Goal: Transaction & Acquisition: Purchase product/service

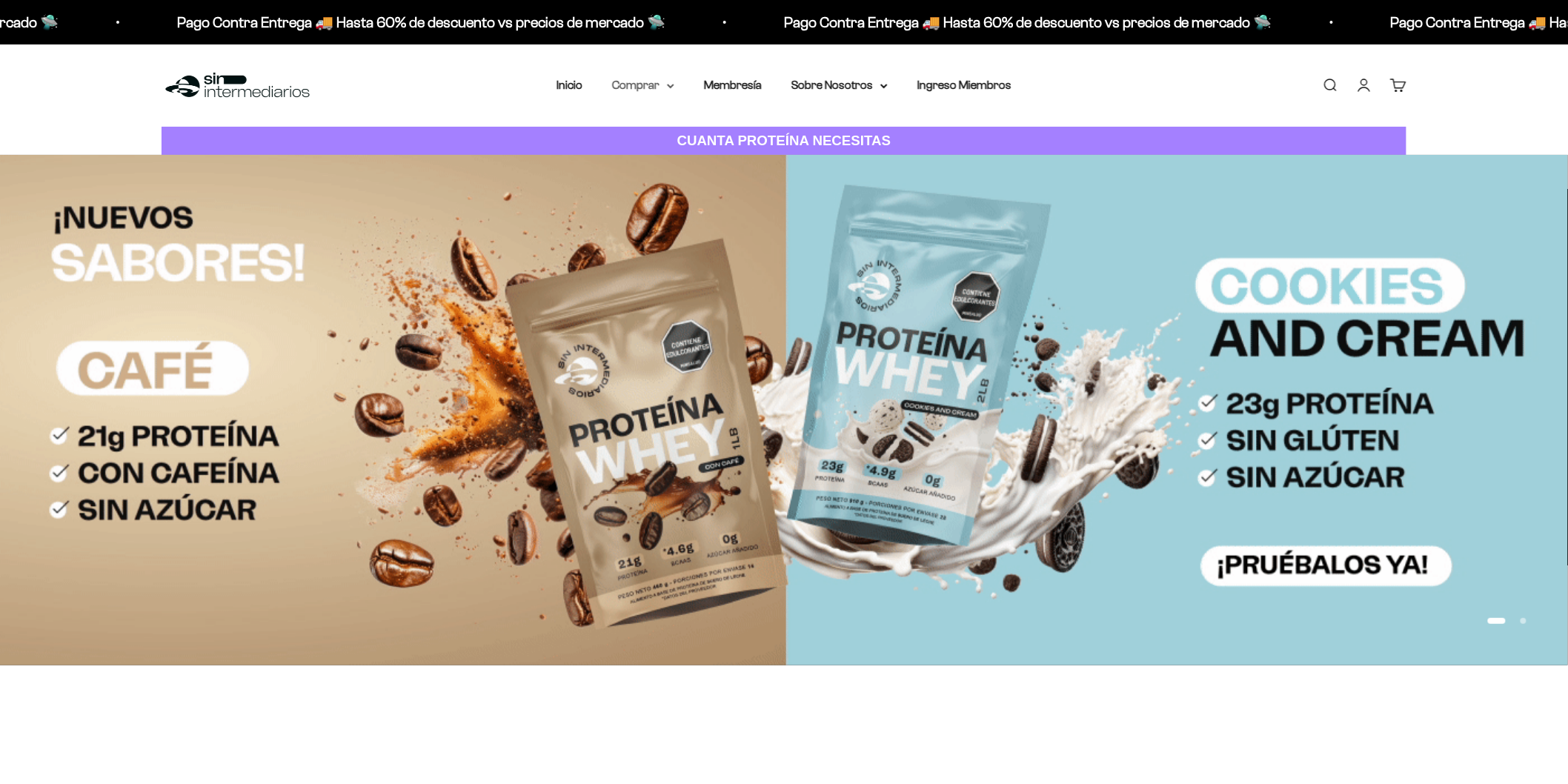
click at [668, 89] on summary "Comprar" at bounding box center [644, 86] width 62 height 20
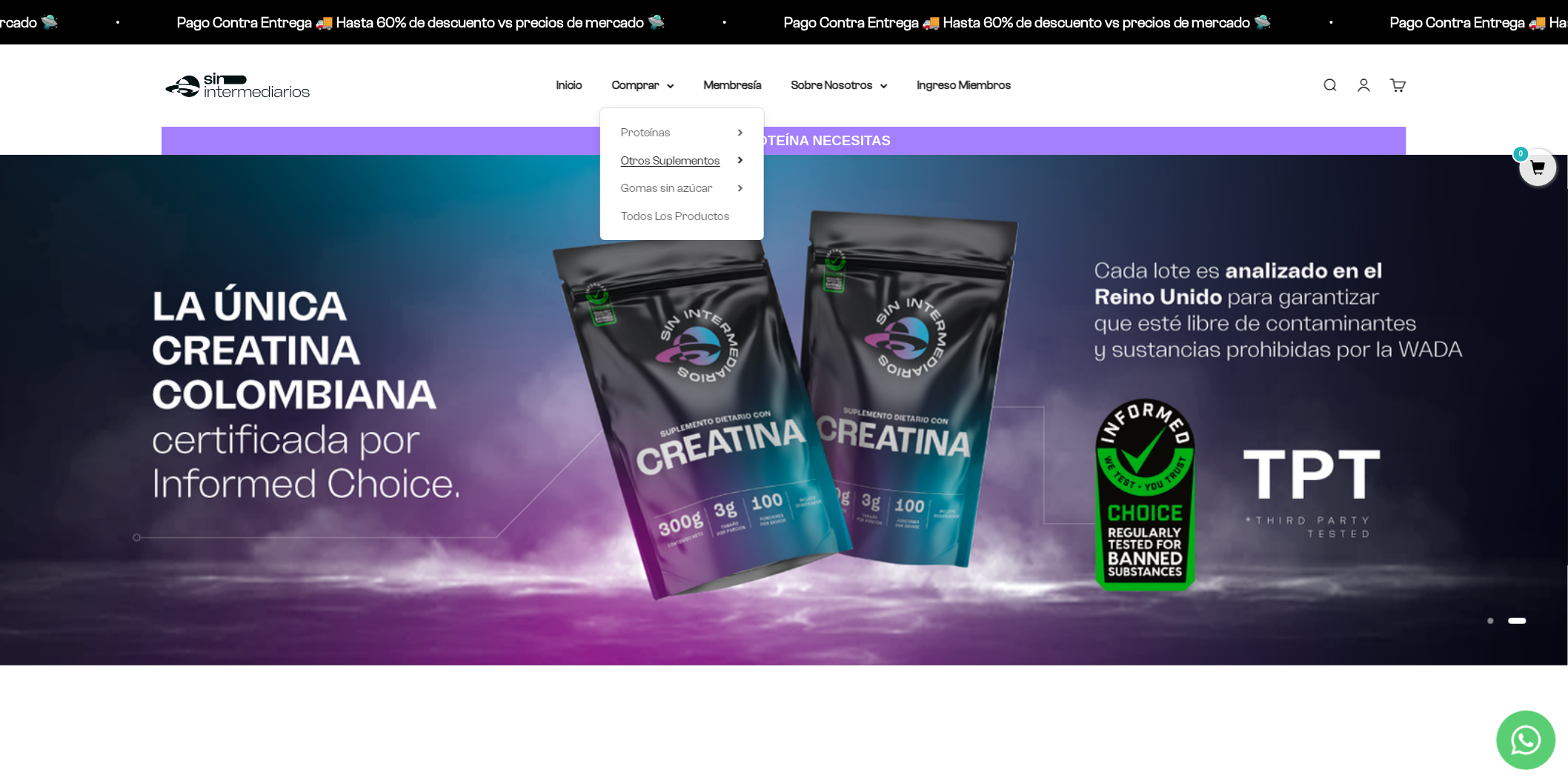
click at [675, 151] on span "Otros Suplementos" at bounding box center [671, 161] width 99 height 20
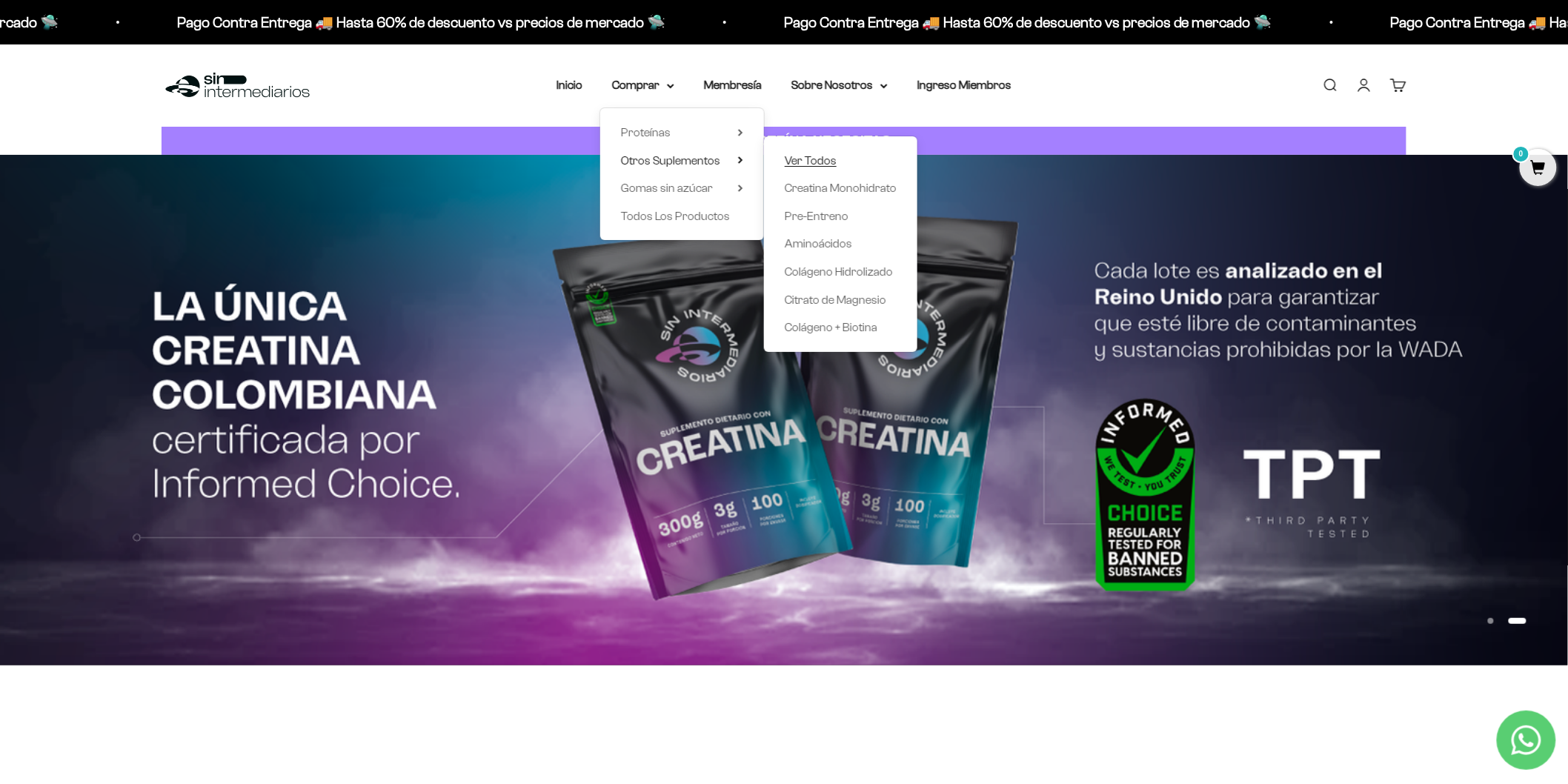
click at [821, 156] on span "Ver Todos" at bounding box center [810, 160] width 52 height 13
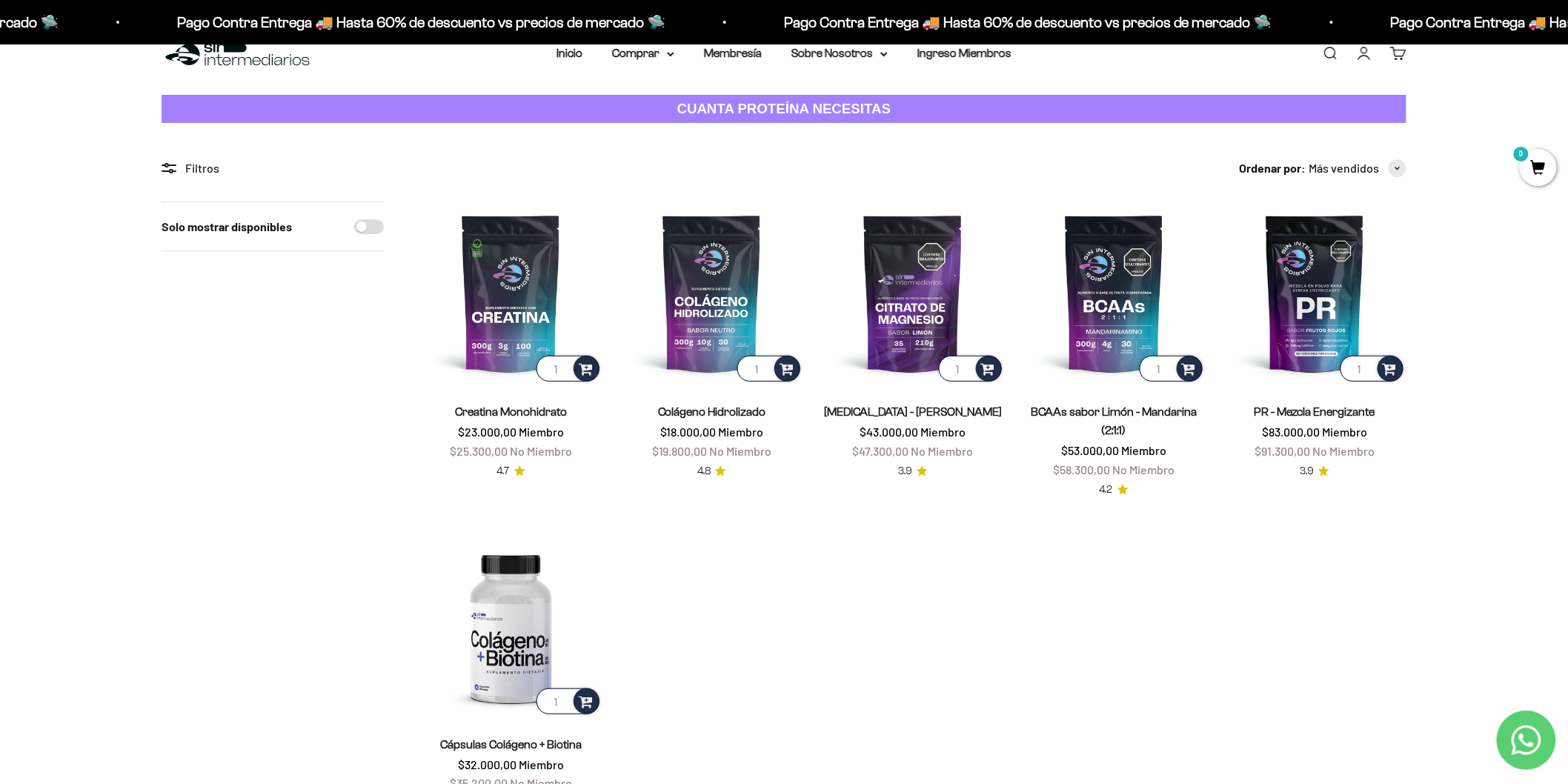
scroll to position [23, 0]
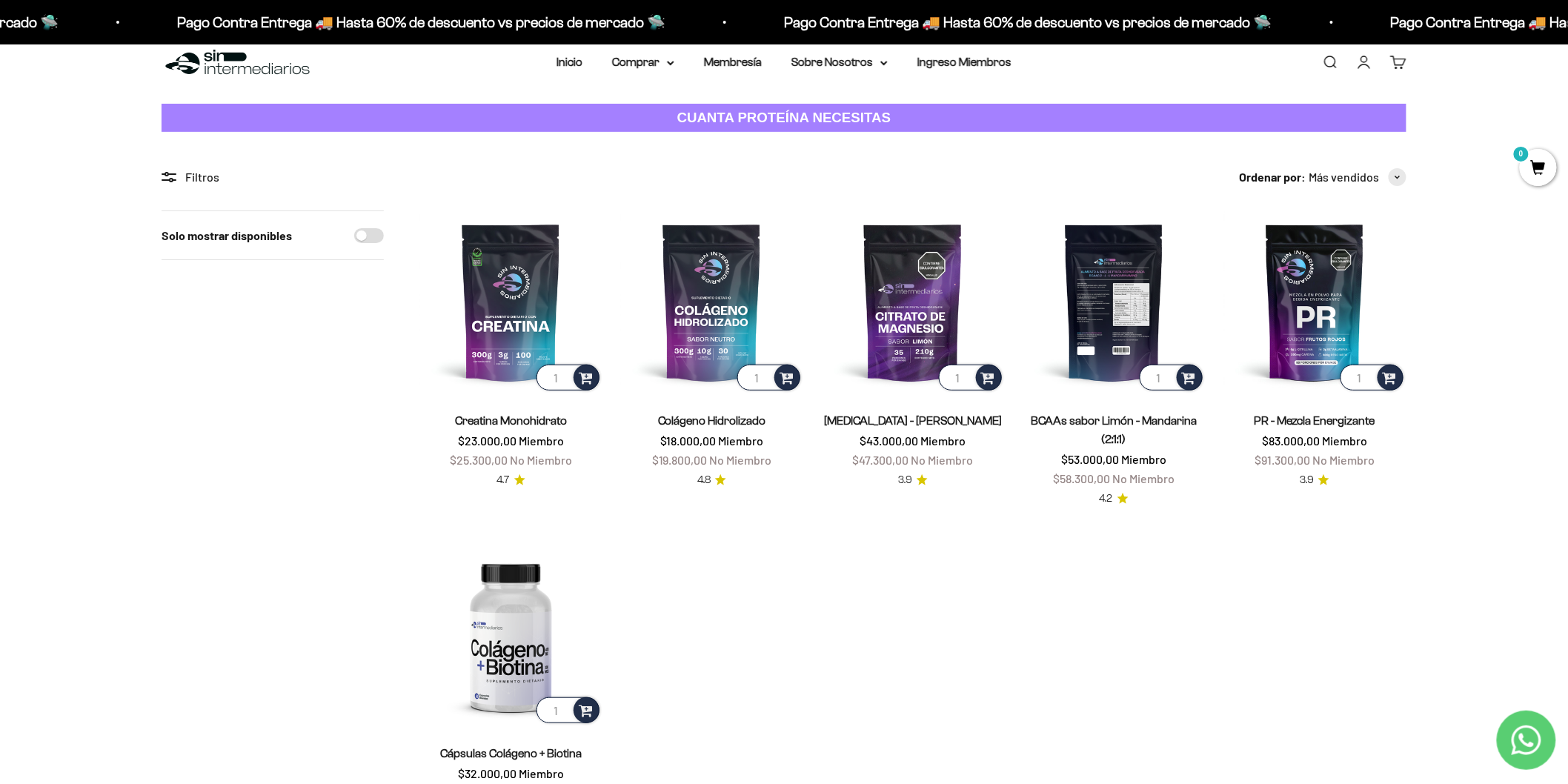
click at [1121, 348] on img at bounding box center [1115, 302] width 183 height 183
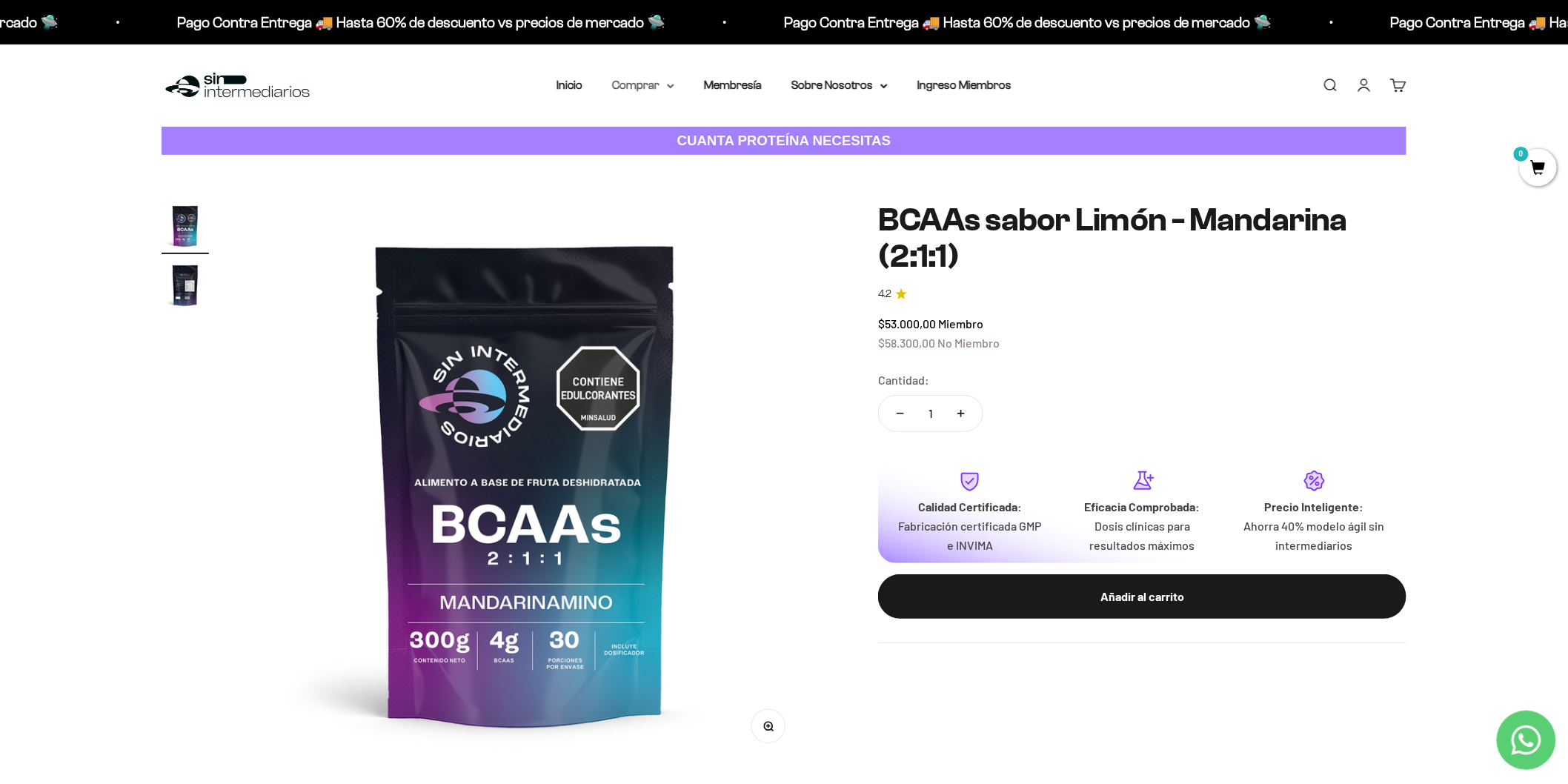
click at [671, 84] on icon at bounding box center [671, 86] width 8 height 5
click at [673, 213] on span "Todos Los Productos" at bounding box center [676, 216] width 109 height 13
